Goal: Information Seeking & Learning: Learn about a topic

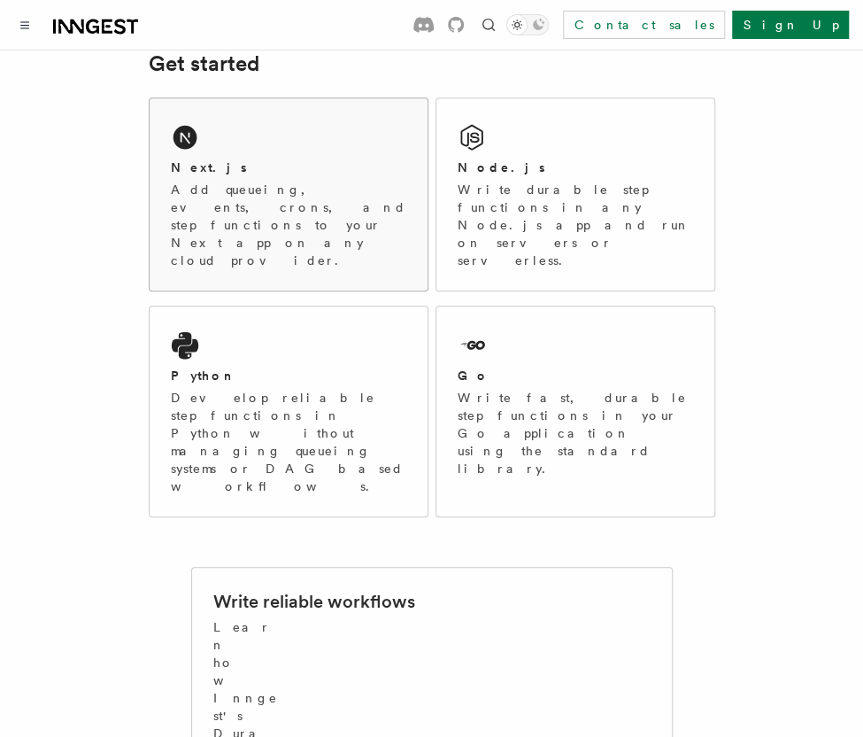
scroll to position [177, 0]
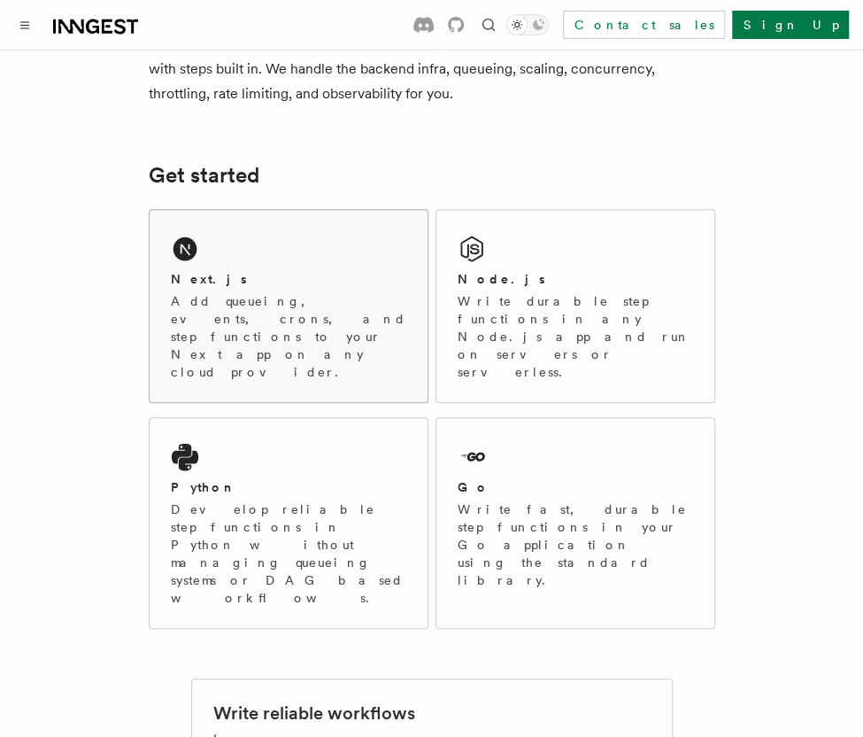
click at [244, 318] on p "Add queueing, events, crons, and step functions to your Next app on any cloud p…" at bounding box center [289, 336] width 236 height 89
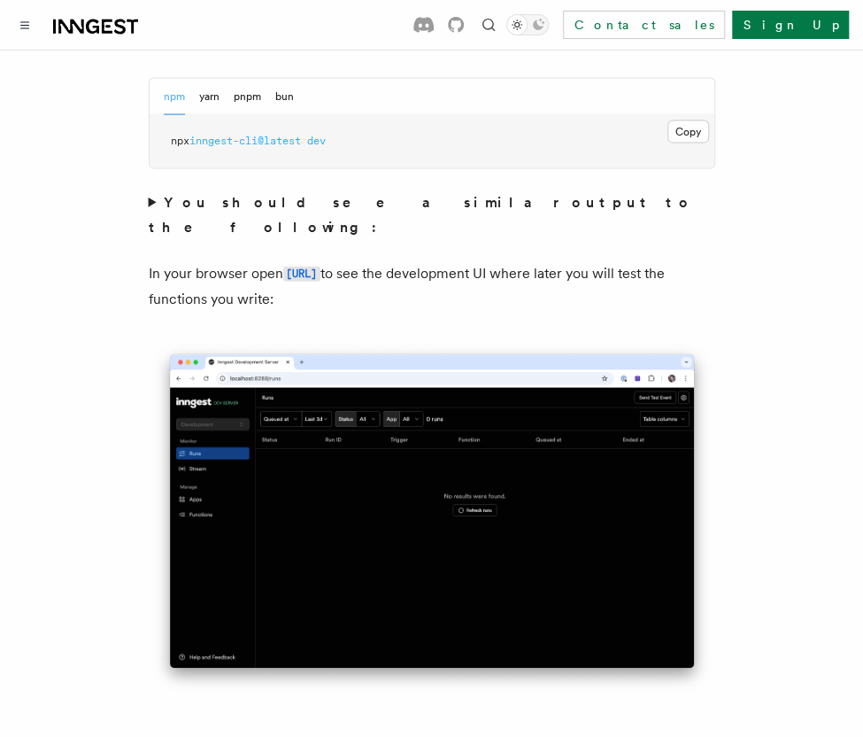
scroll to position [1682, 0]
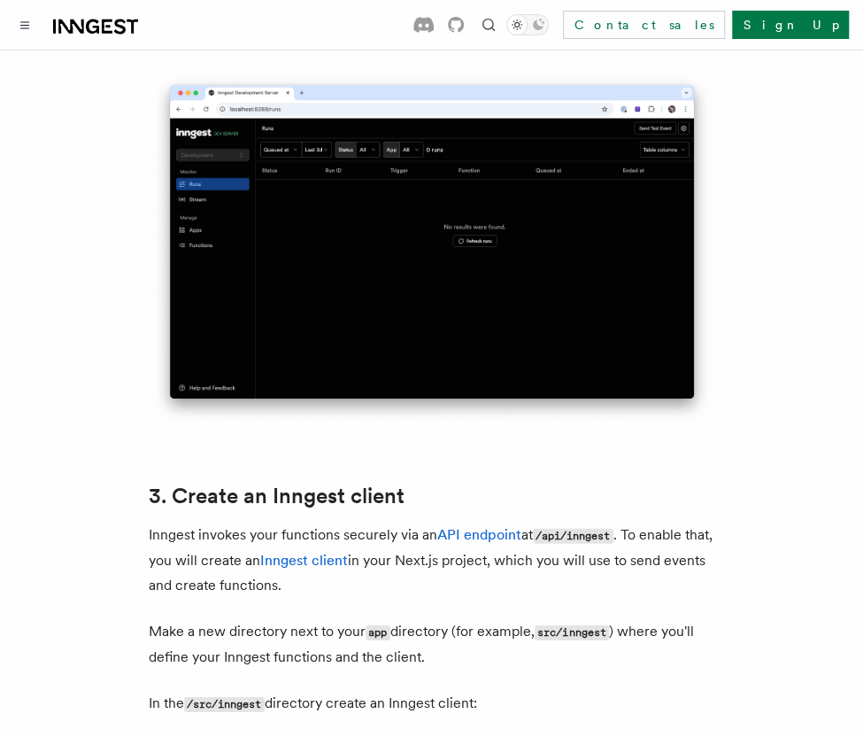
click at [234, 522] on p "Inngest invokes your functions securely via an API endpoint at /api/inngest . T…" at bounding box center [432, 559] width 567 height 75
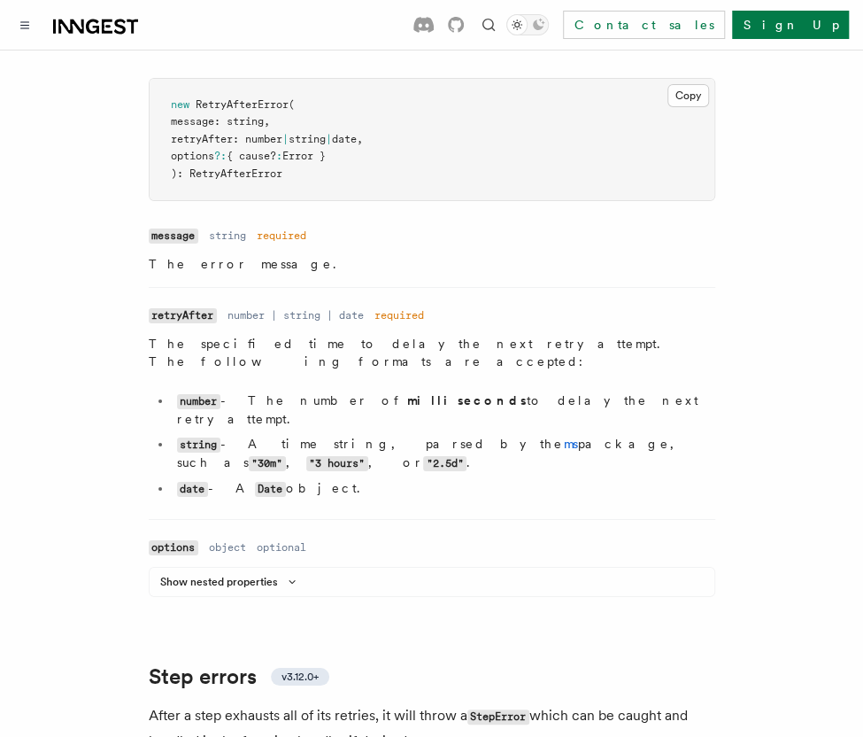
scroll to position [2391, 0]
